Goal: Find specific page/section: Find specific page/section

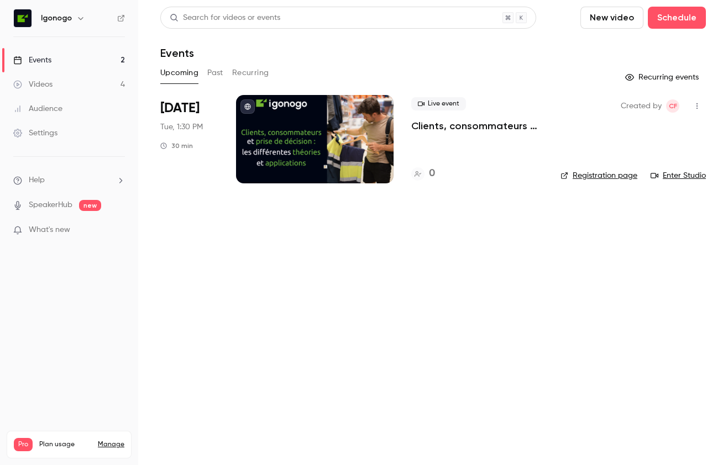
click at [378, 264] on main "Search for videos or events New video Schedule Events Upcoming Past Recurring R…" at bounding box center [432, 232] width 589 height 465
click at [212, 74] on button "Past" at bounding box center [215, 73] width 16 height 18
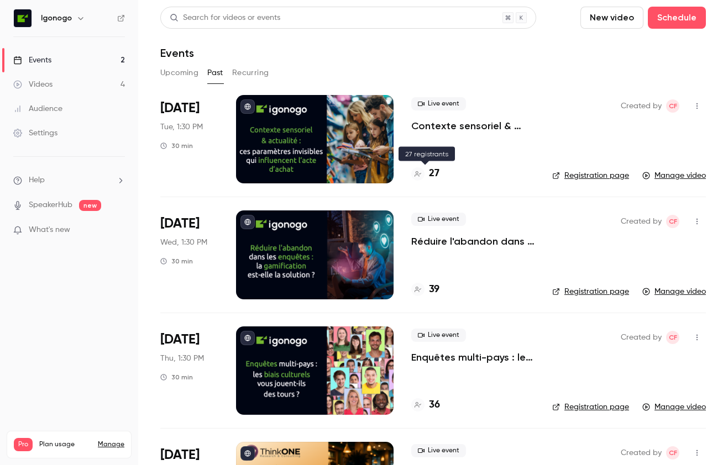
click at [436, 175] on h4 "27" at bounding box center [434, 173] width 10 height 15
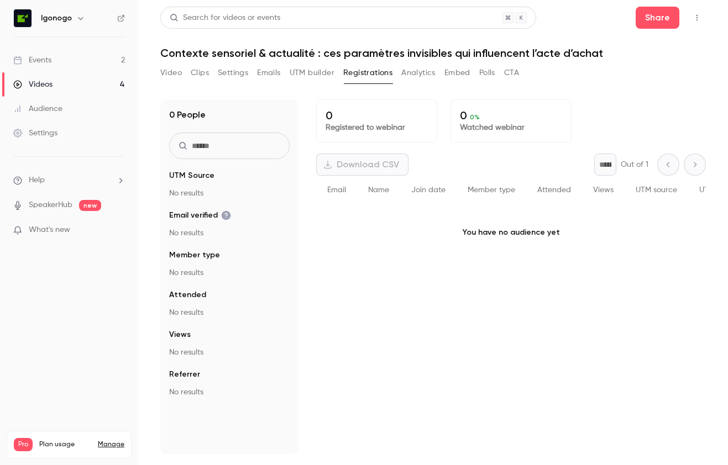
click at [423, 73] on button "Analytics" at bounding box center [418, 73] width 34 height 18
